Goal: Transaction & Acquisition: Purchase product/service

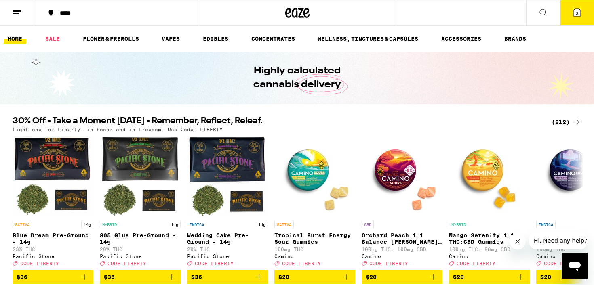
click at [564, 120] on div "(212)" at bounding box center [566, 122] width 30 height 10
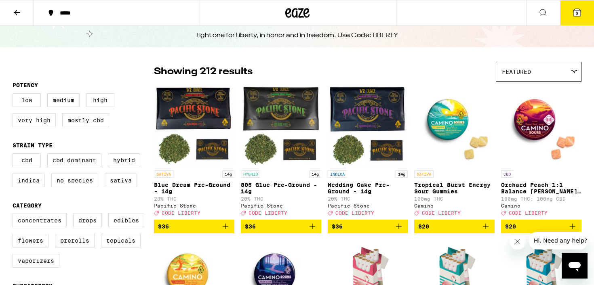
scroll to position [35, 0]
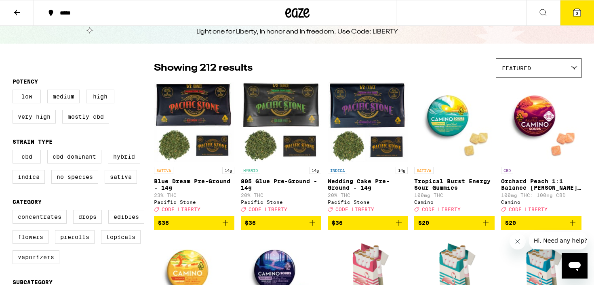
click at [55, 264] on label "Vaporizers" at bounding box center [36, 257] width 47 height 14
click at [15, 212] on input "Vaporizers" at bounding box center [14, 211] width 0 height 0
checkbox input "true"
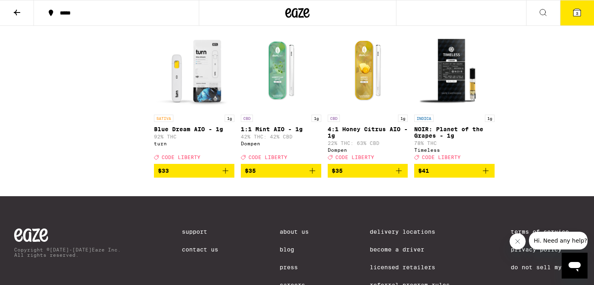
scroll to position [1159, 0]
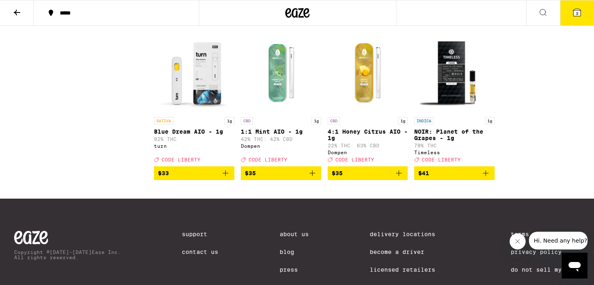
click at [484, 178] on icon "Add to bag" at bounding box center [486, 173] width 10 height 10
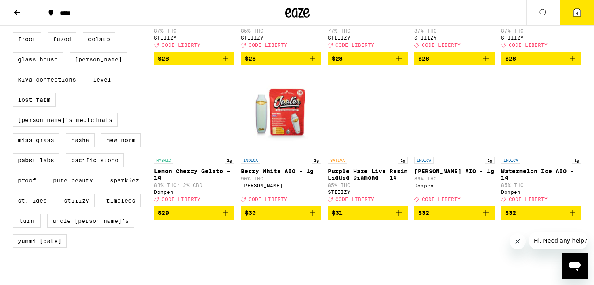
scroll to position [655, 0]
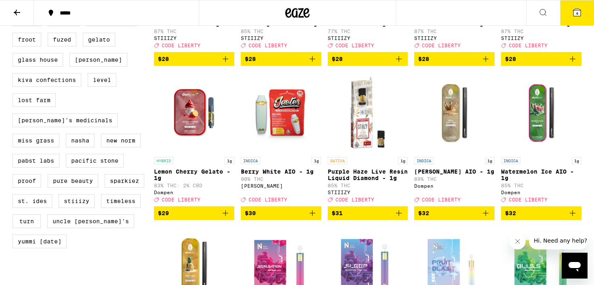
click at [226, 218] on icon "Add to bag" at bounding box center [225, 213] width 10 height 10
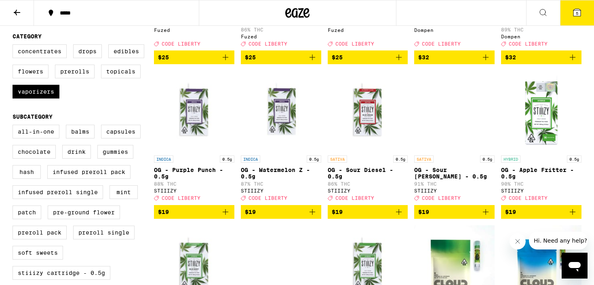
scroll to position [201, 0]
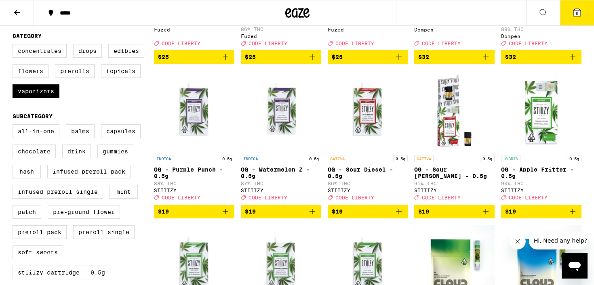
click at [572, 14] on icon at bounding box center [577, 13] width 10 height 10
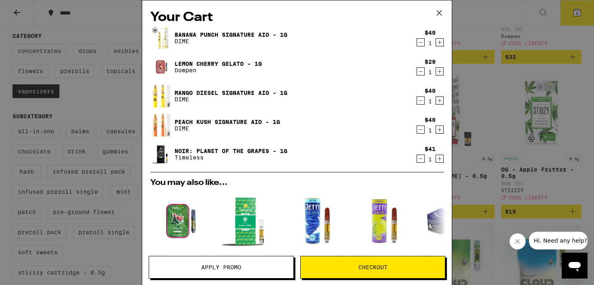
click at [421, 43] on icon "Decrement" at bounding box center [420, 43] width 7 height 10
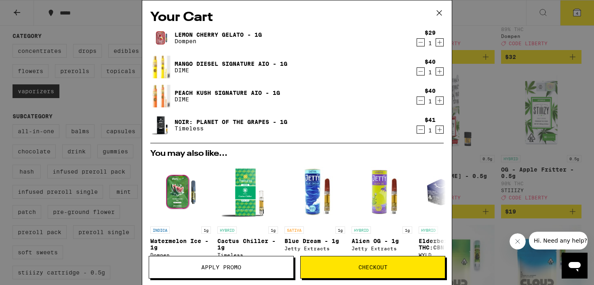
click at [421, 43] on icon "Decrement" at bounding box center [420, 43] width 7 height 10
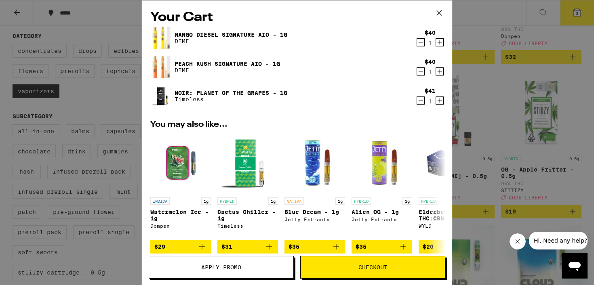
click at [421, 43] on icon "Decrement" at bounding box center [420, 43] width 7 height 10
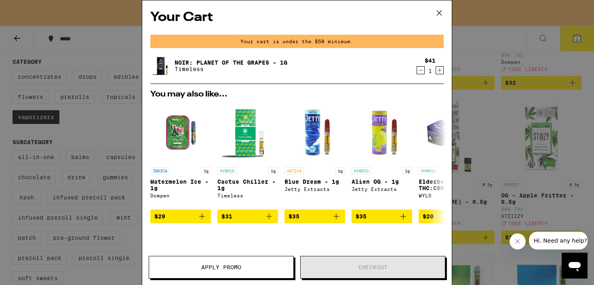
scroll to position [227, 0]
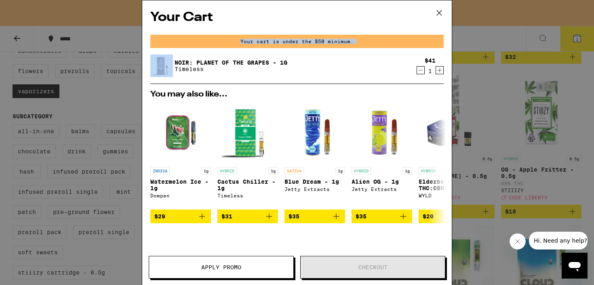
click at [421, 43] on div "Your cart is under the $50 minimum." at bounding box center [296, 41] width 293 height 13
click at [417, 68] on icon "Decrement" at bounding box center [420, 70] width 7 height 10
